Goal: Information Seeking & Learning: Learn about a topic

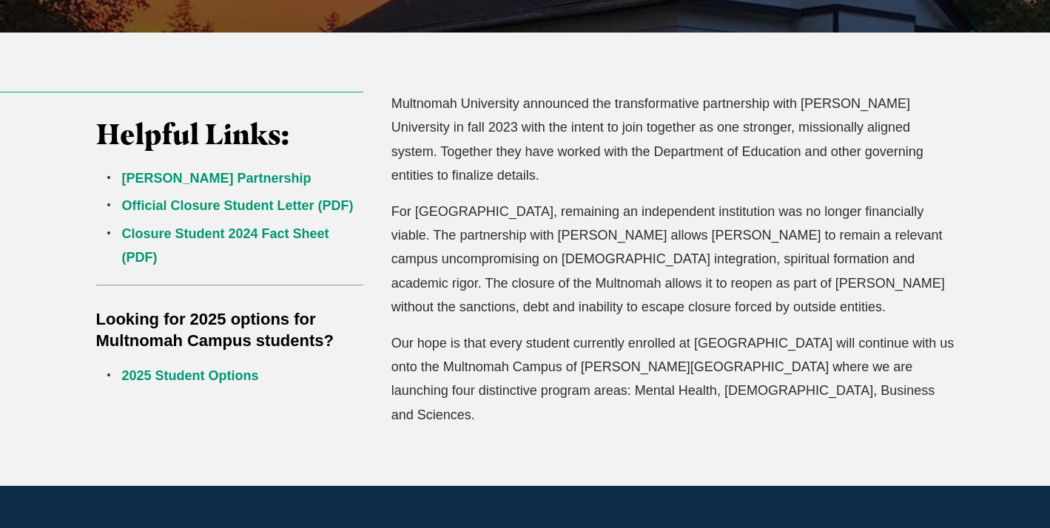
scroll to position [423, 0]
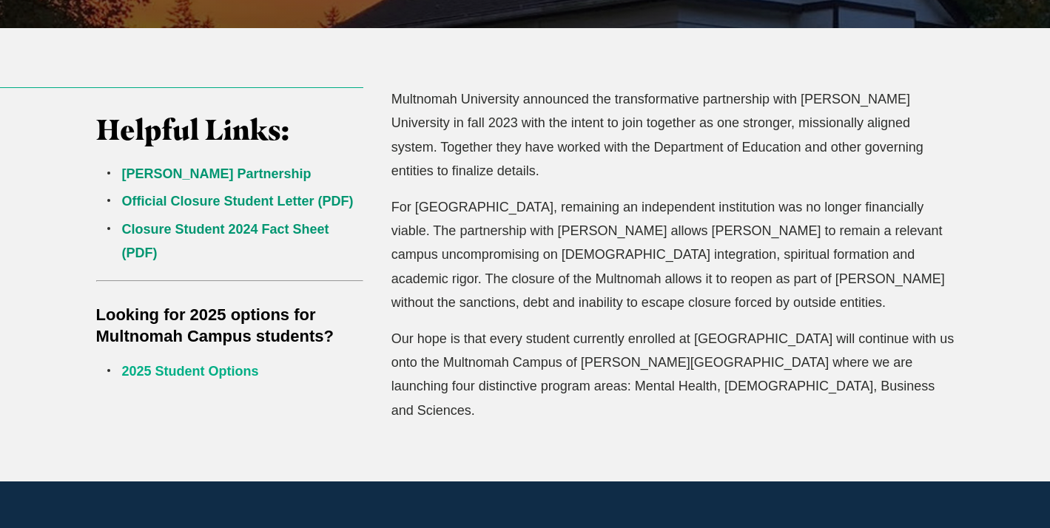
click at [220, 371] on link "2025 Student Options" at bounding box center [190, 371] width 137 height 15
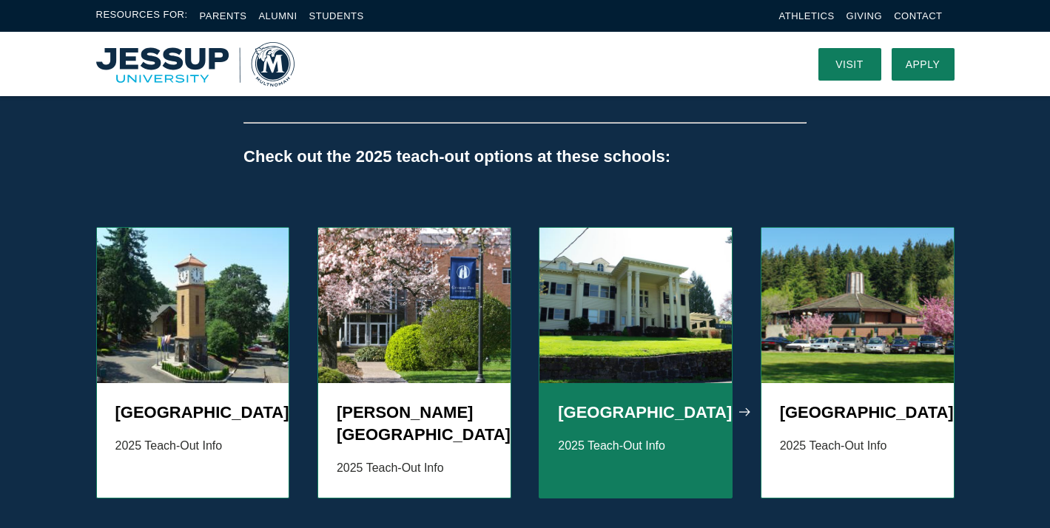
scroll to position [1485, 0]
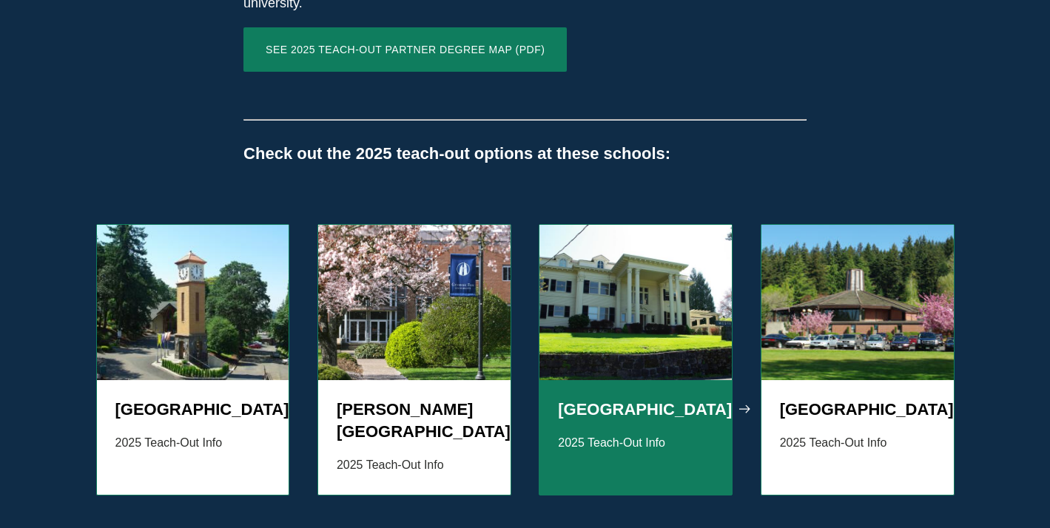
click at [652, 399] on h5 "[GEOGRAPHIC_DATA]" at bounding box center [635, 410] width 155 height 22
